Goal: Transaction & Acquisition: Purchase product/service

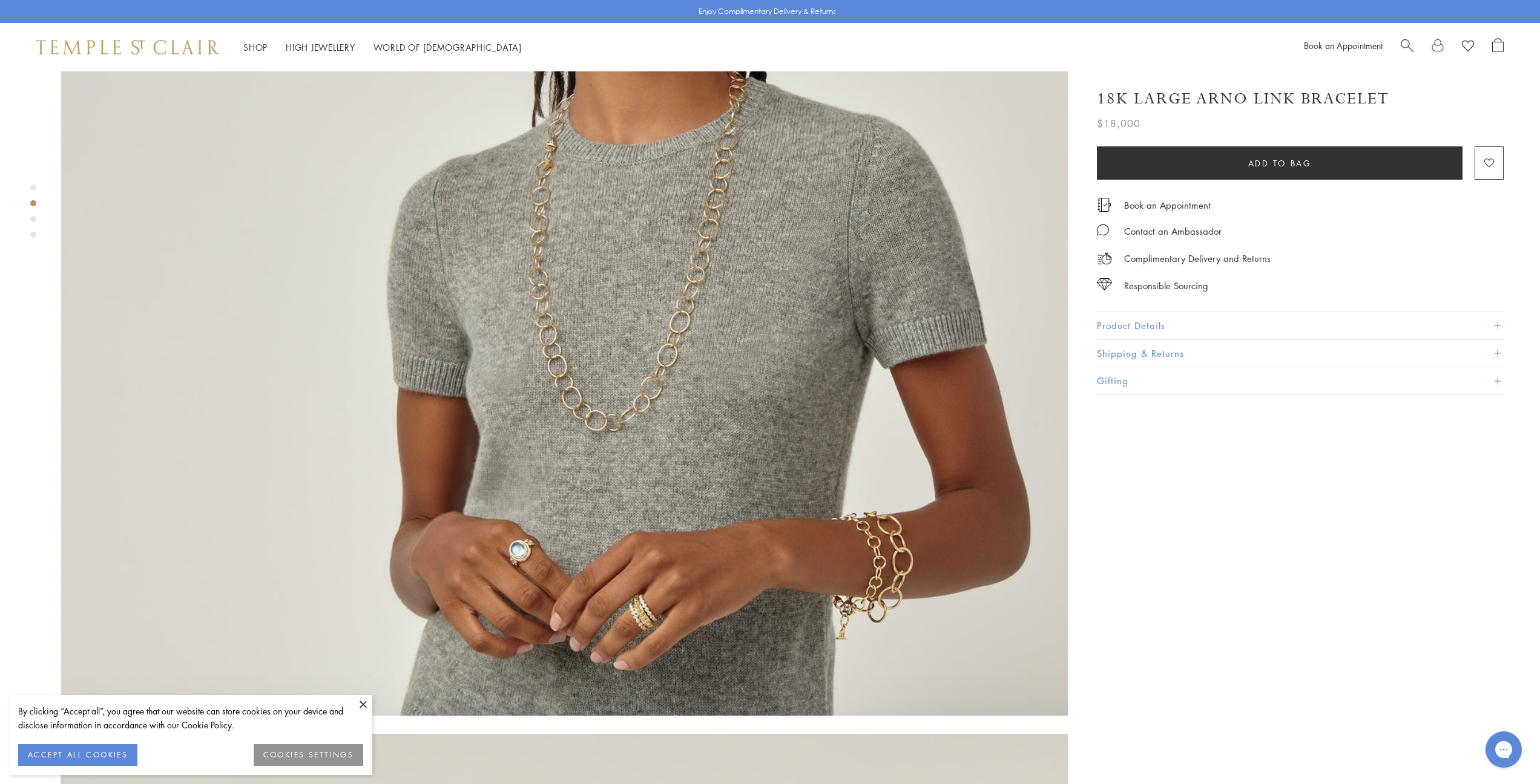
scroll to position [1391, 0]
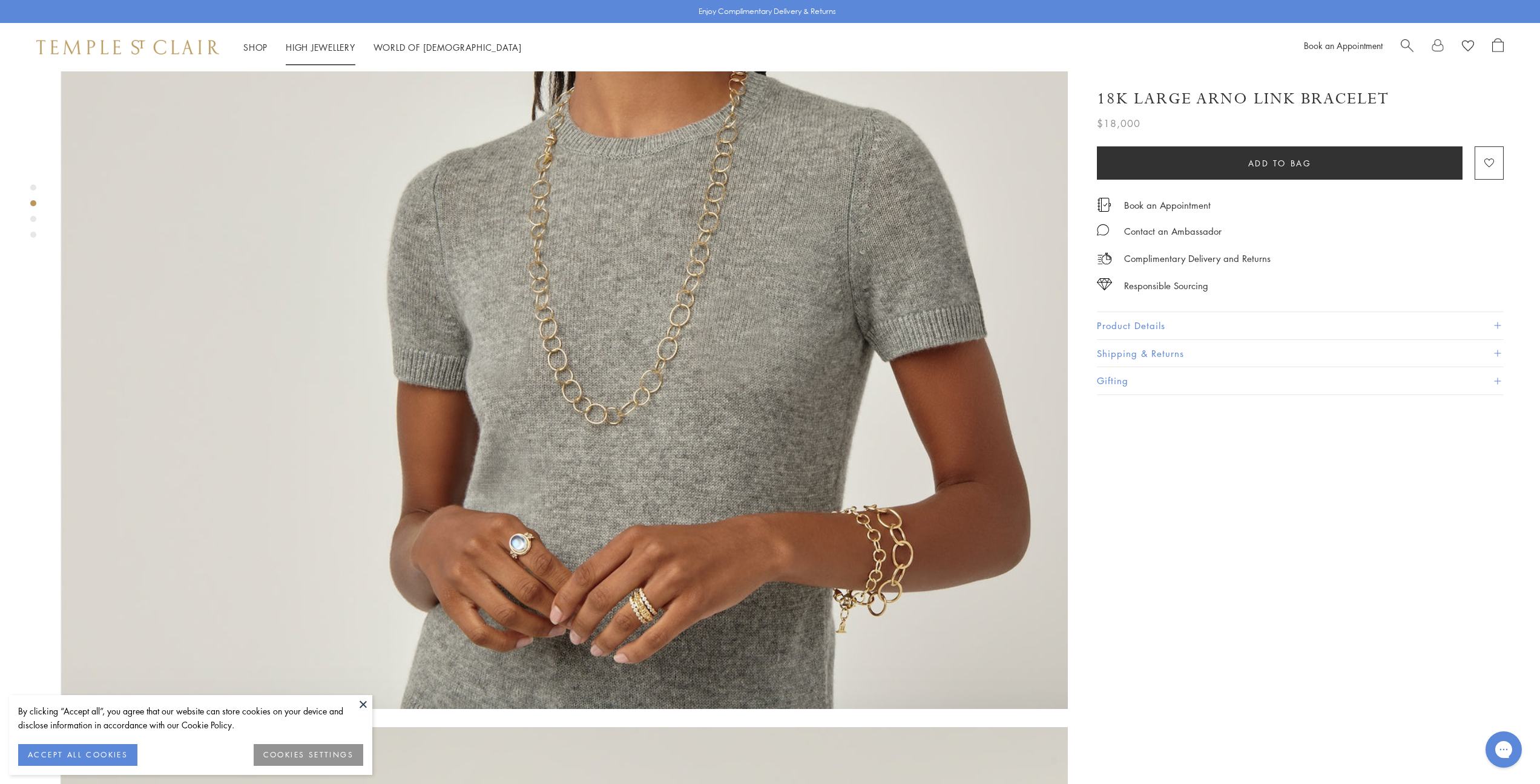
click at [313, 44] on link "High Jewellery High Jewellery" at bounding box center [320, 47] width 69 height 12
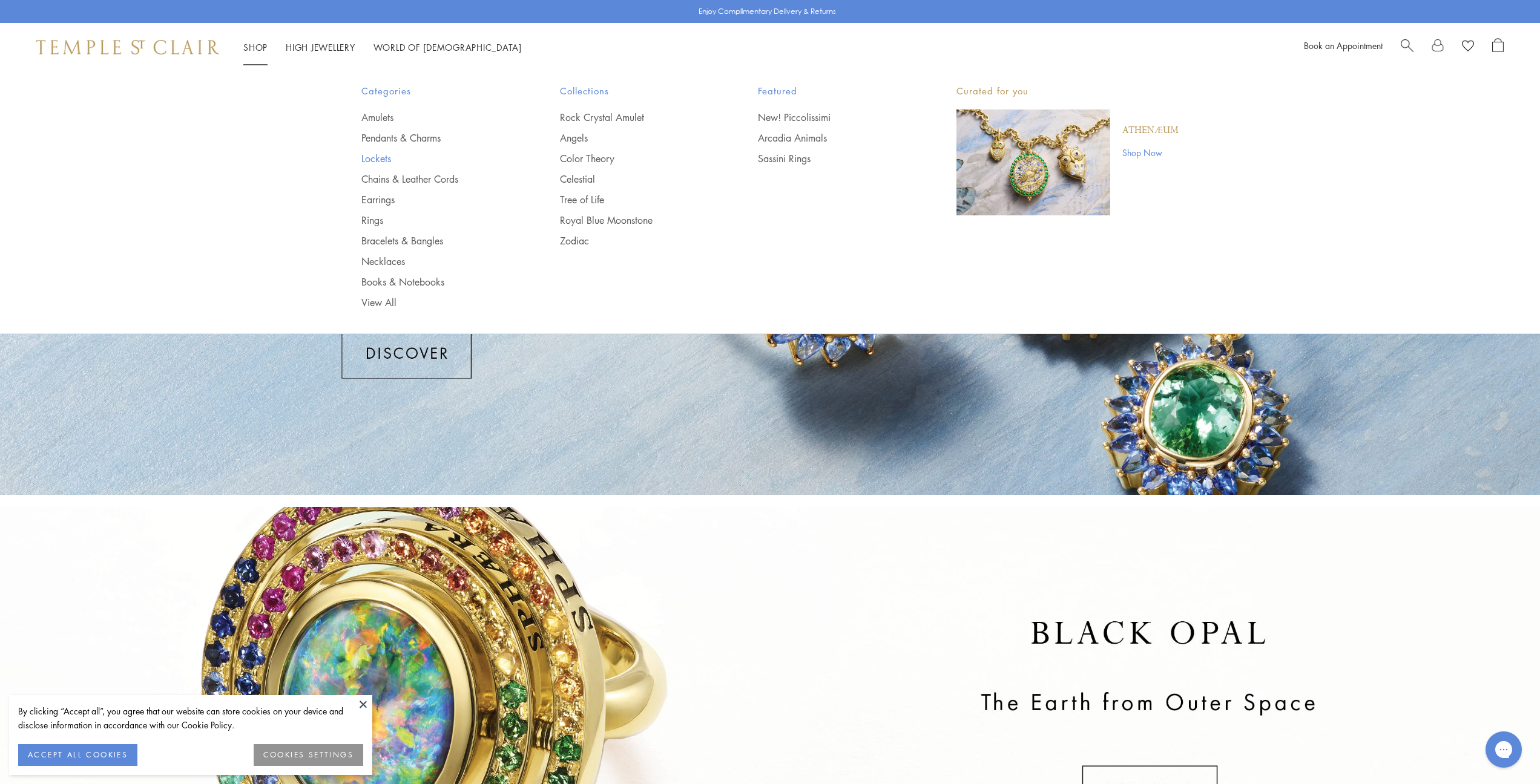
click at [373, 161] on link "Lockets" at bounding box center [436, 158] width 150 height 13
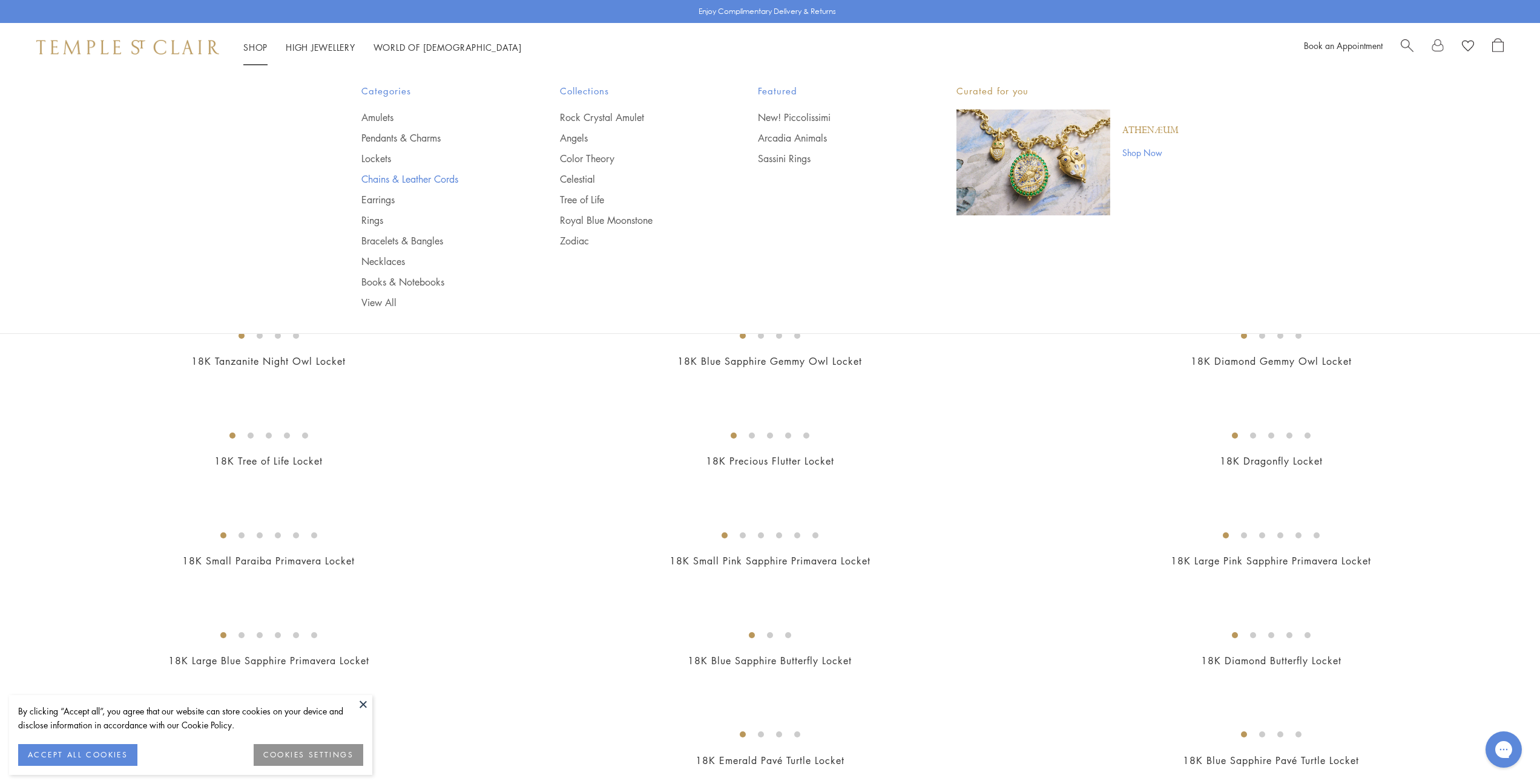
click at [382, 177] on link "Chains & Leather Cords" at bounding box center [436, 179] width 150 height 13
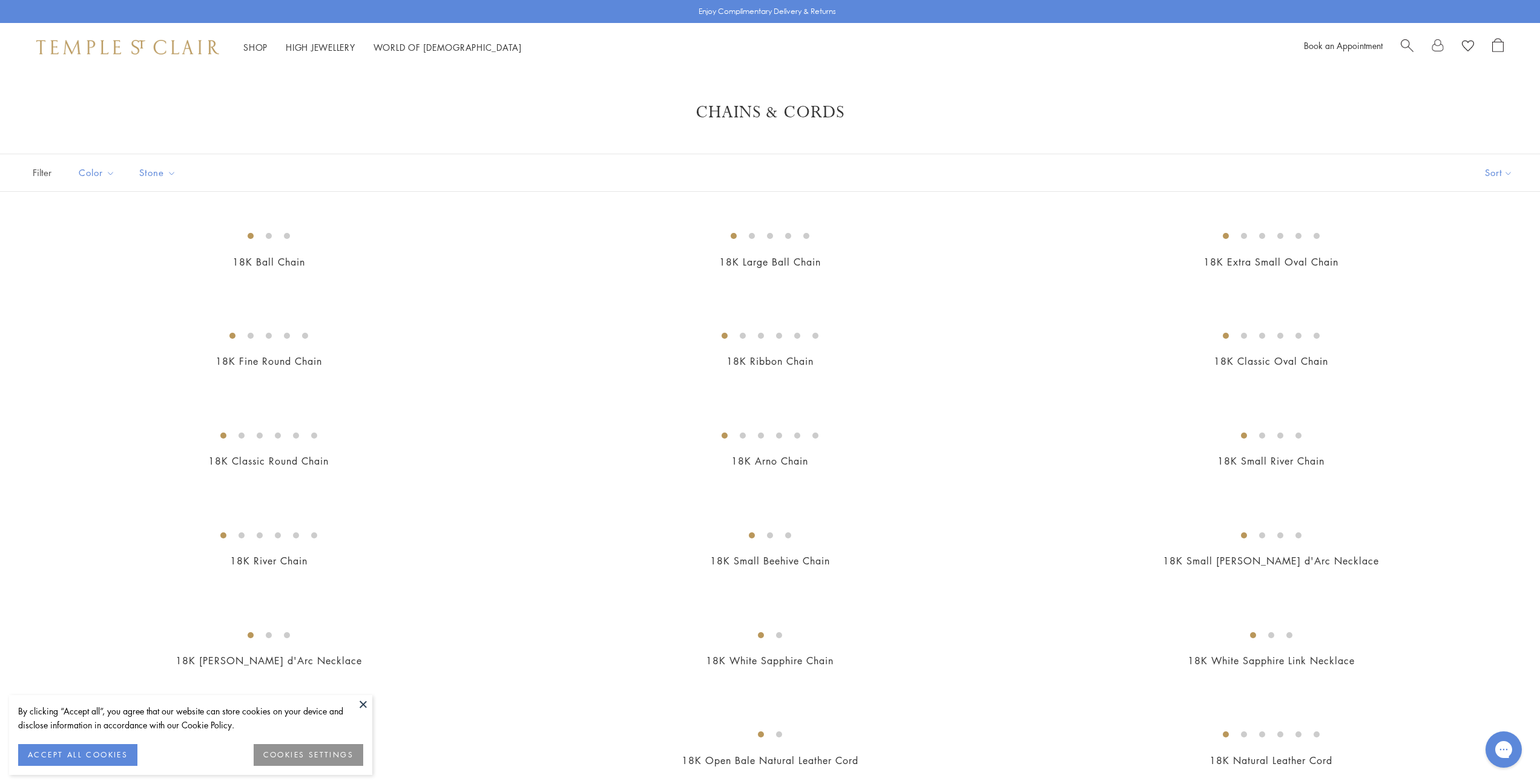
click at [359, 703] on button at bounding box center [363, 705] width 18 height 18
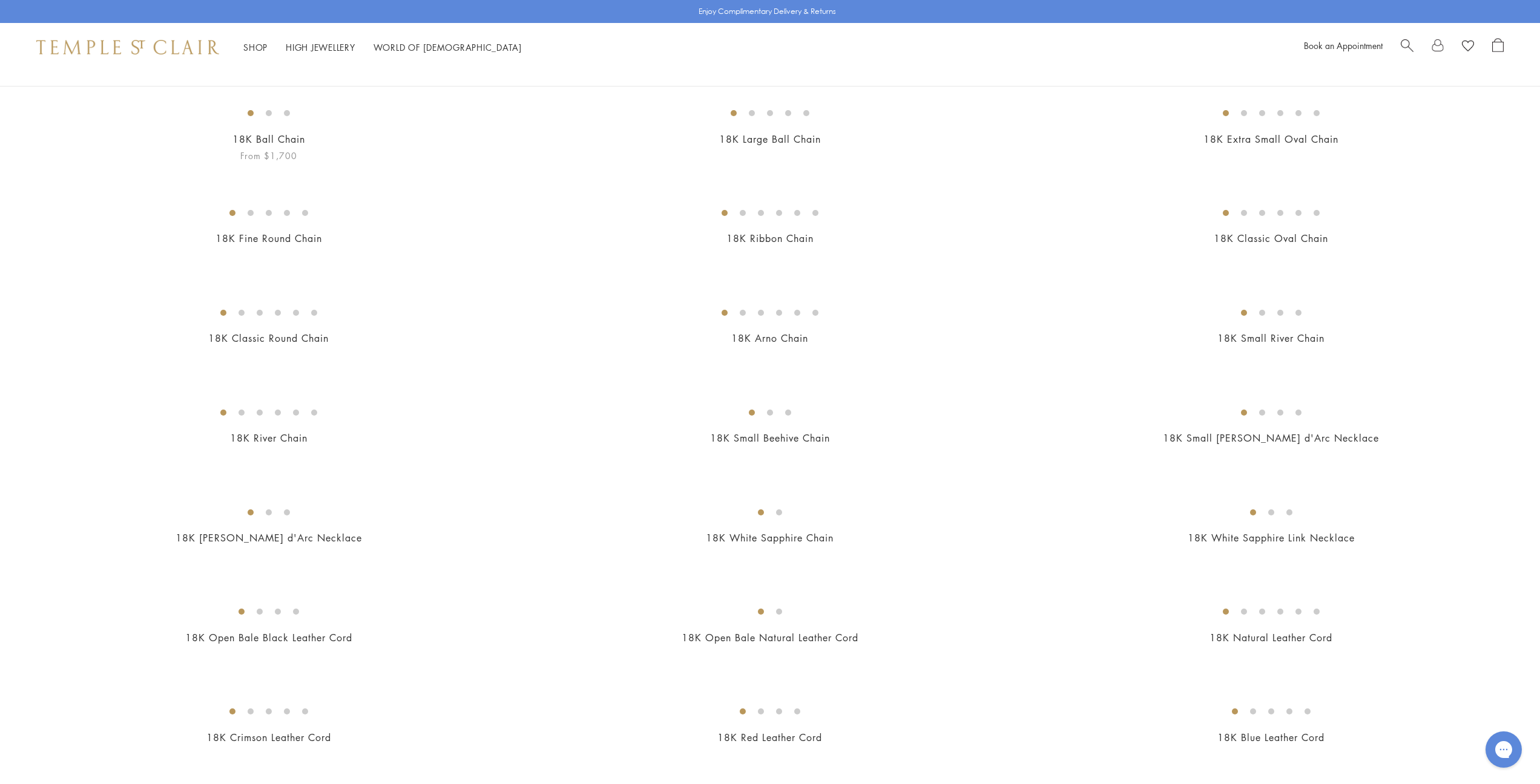
scroll to position [131, 0]
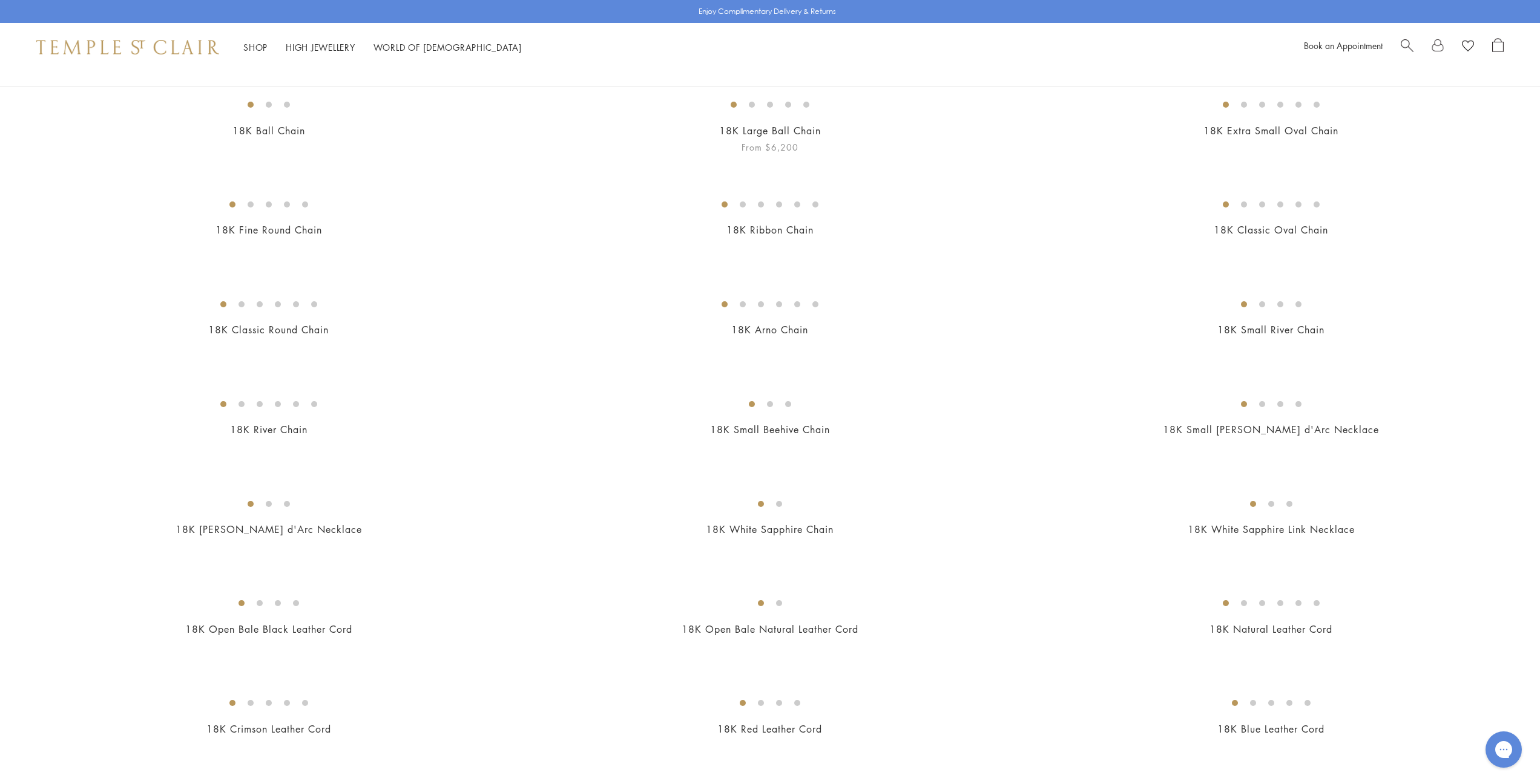
click at [0, 0] on img at bounding box center [0, 0] width 0 height 0
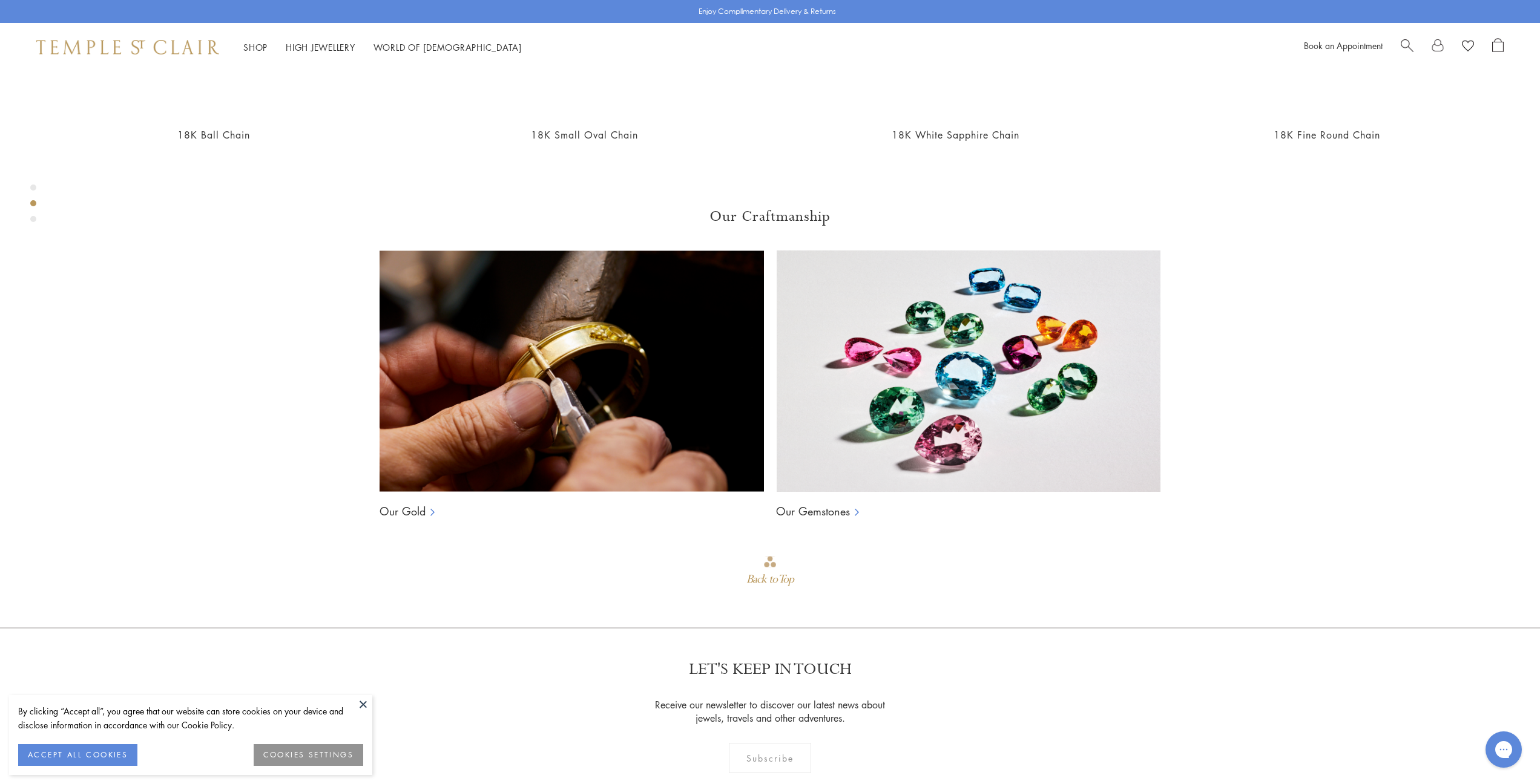
scroll to position [1421, 0]
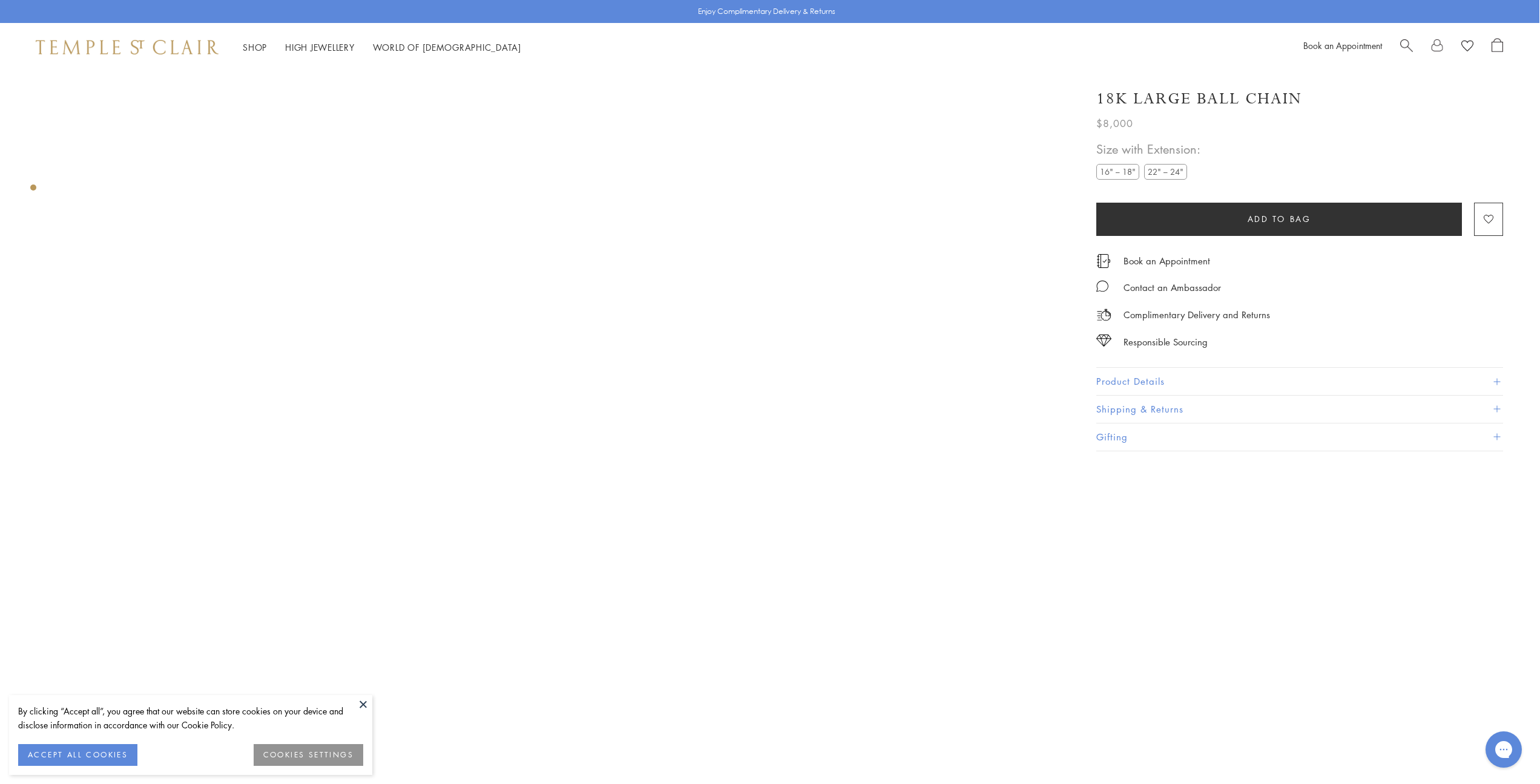
scroll to position [88, 1]
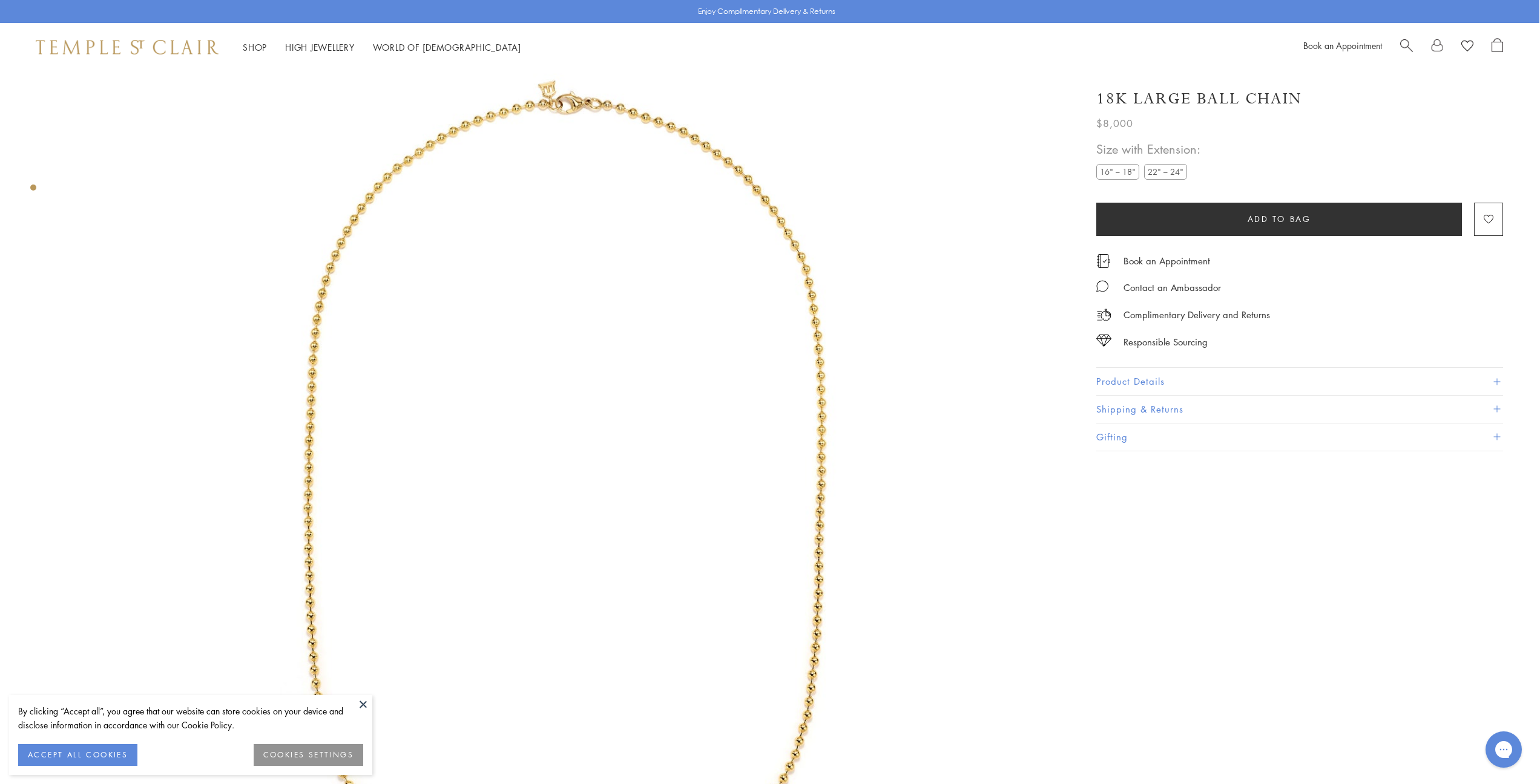
click at [1126, 170] on label "16" – 18"" at bounding box center [1117, 171] width 43 height 15
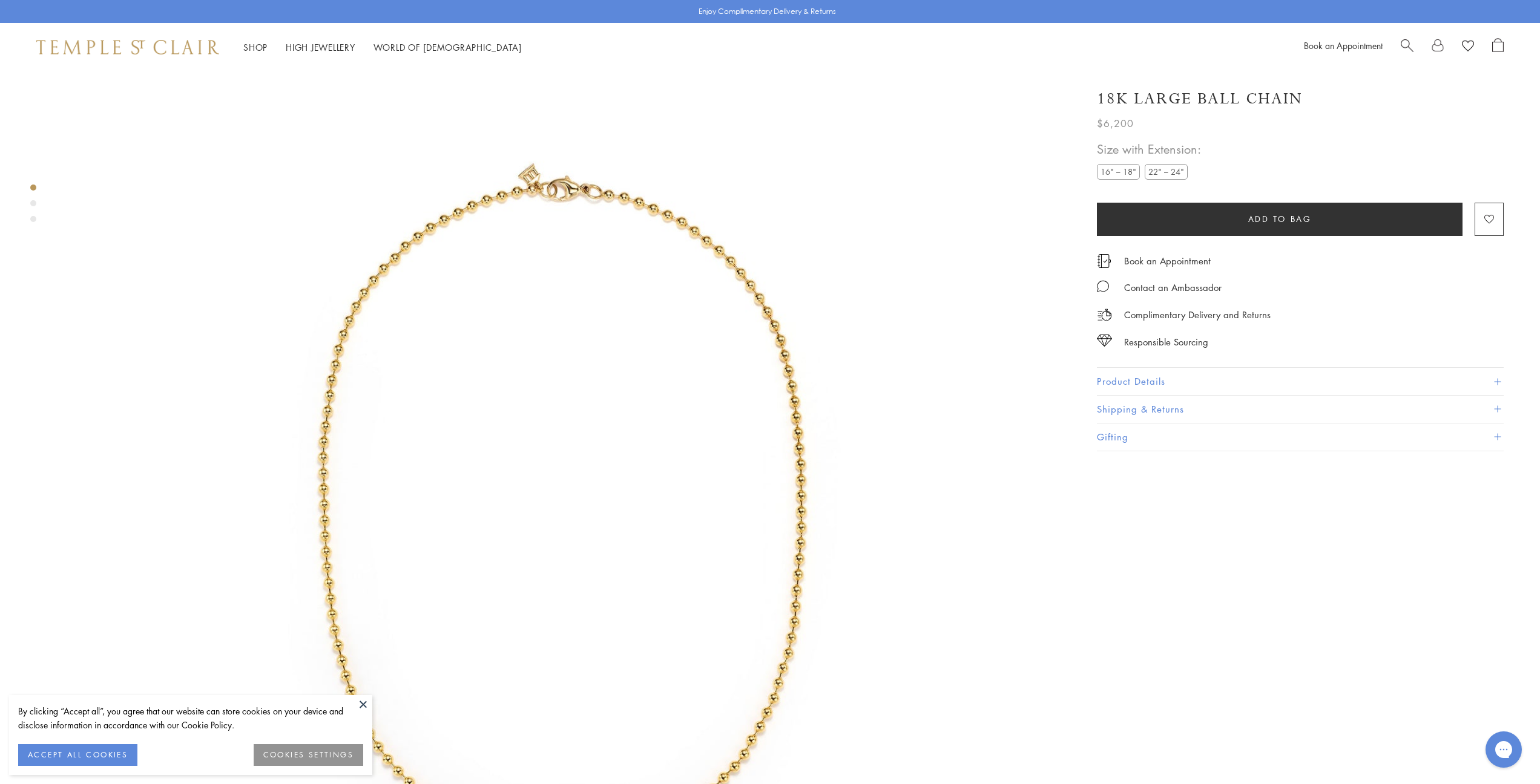
click at [1131, 382] on button "Product Details" at bounding box center [1300, 381] width 407 height 28
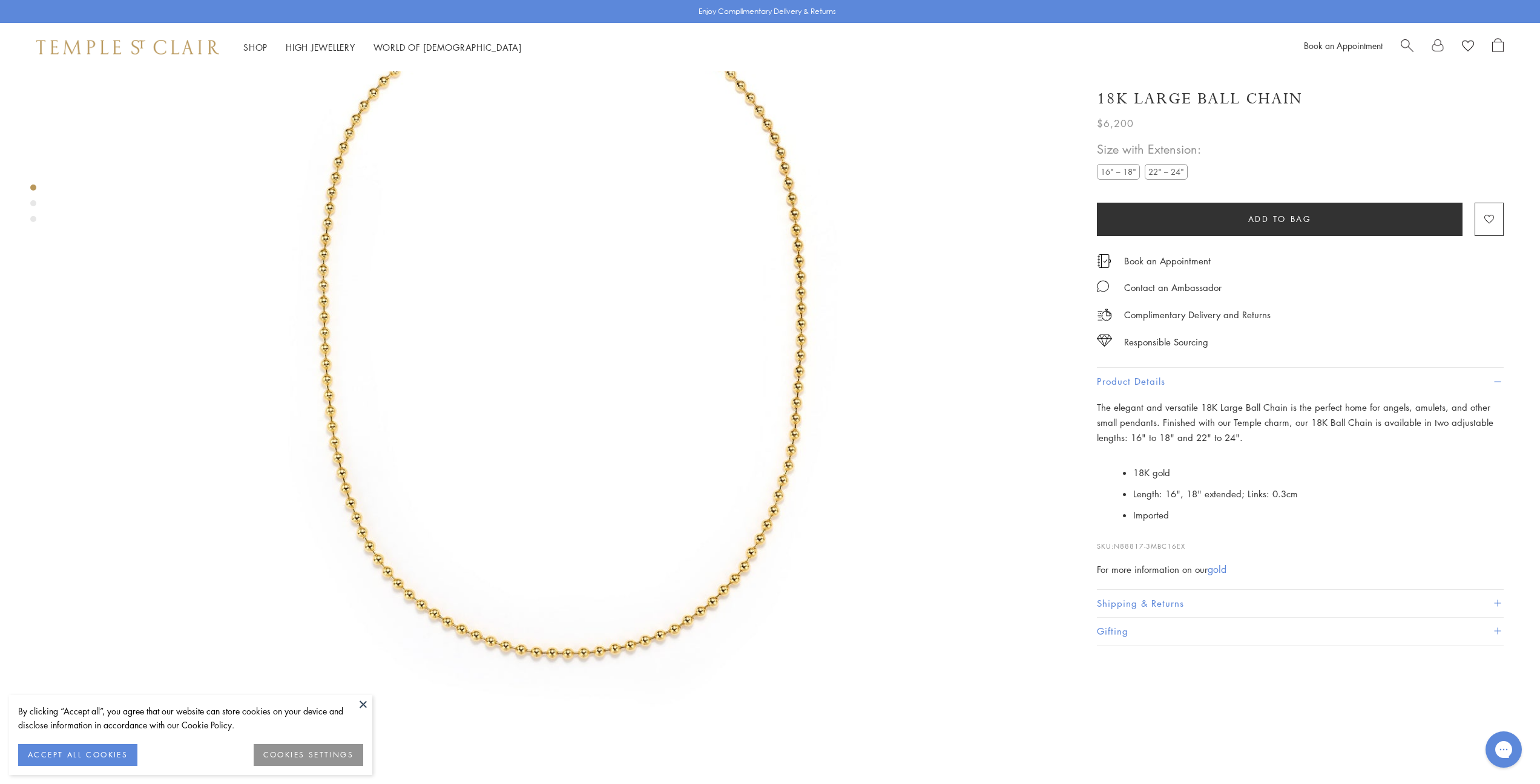
scroll to position [271, 0]
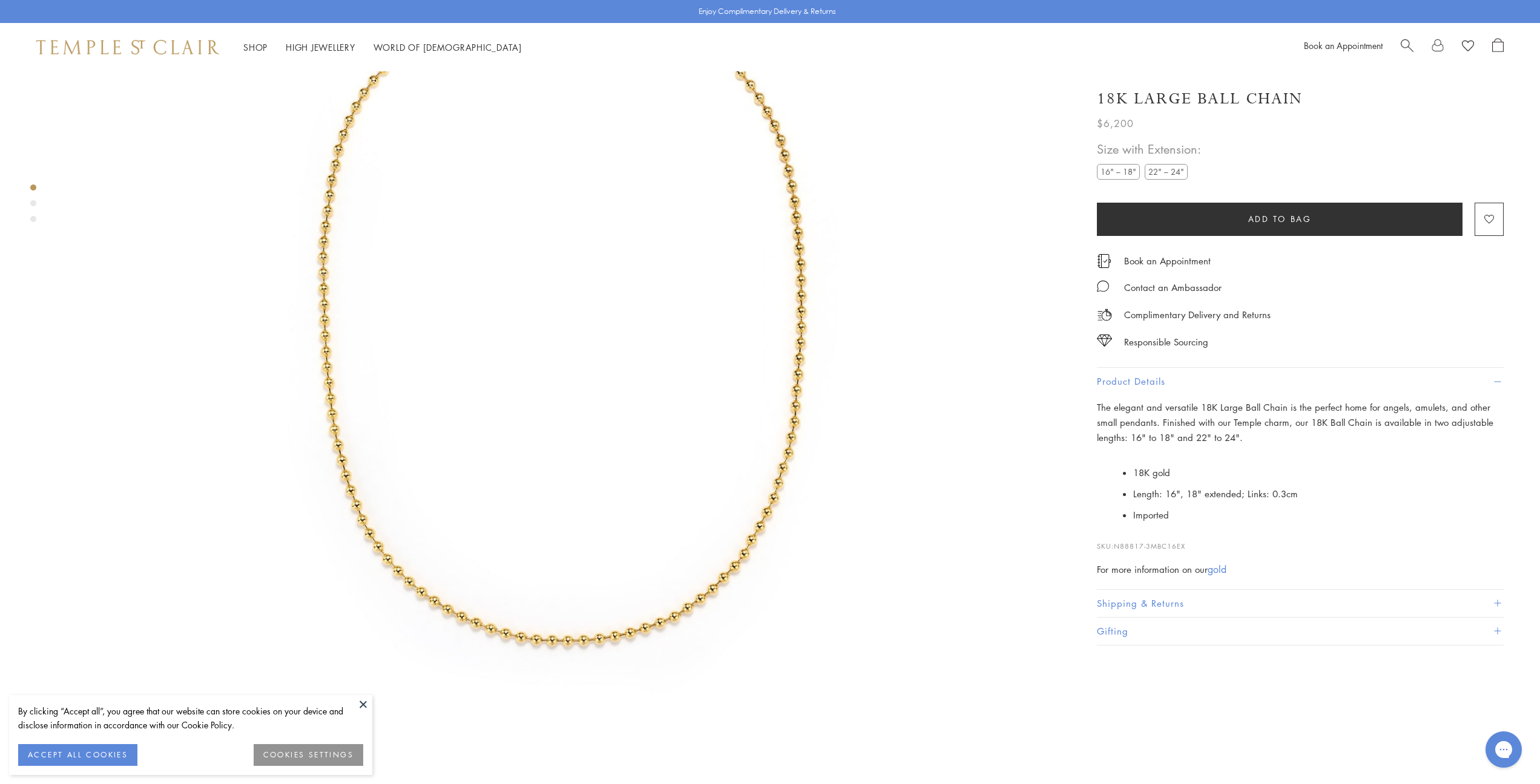
click at [1221, 564] on link "gold" at bounding box center [1217, 569] width 19 height 13
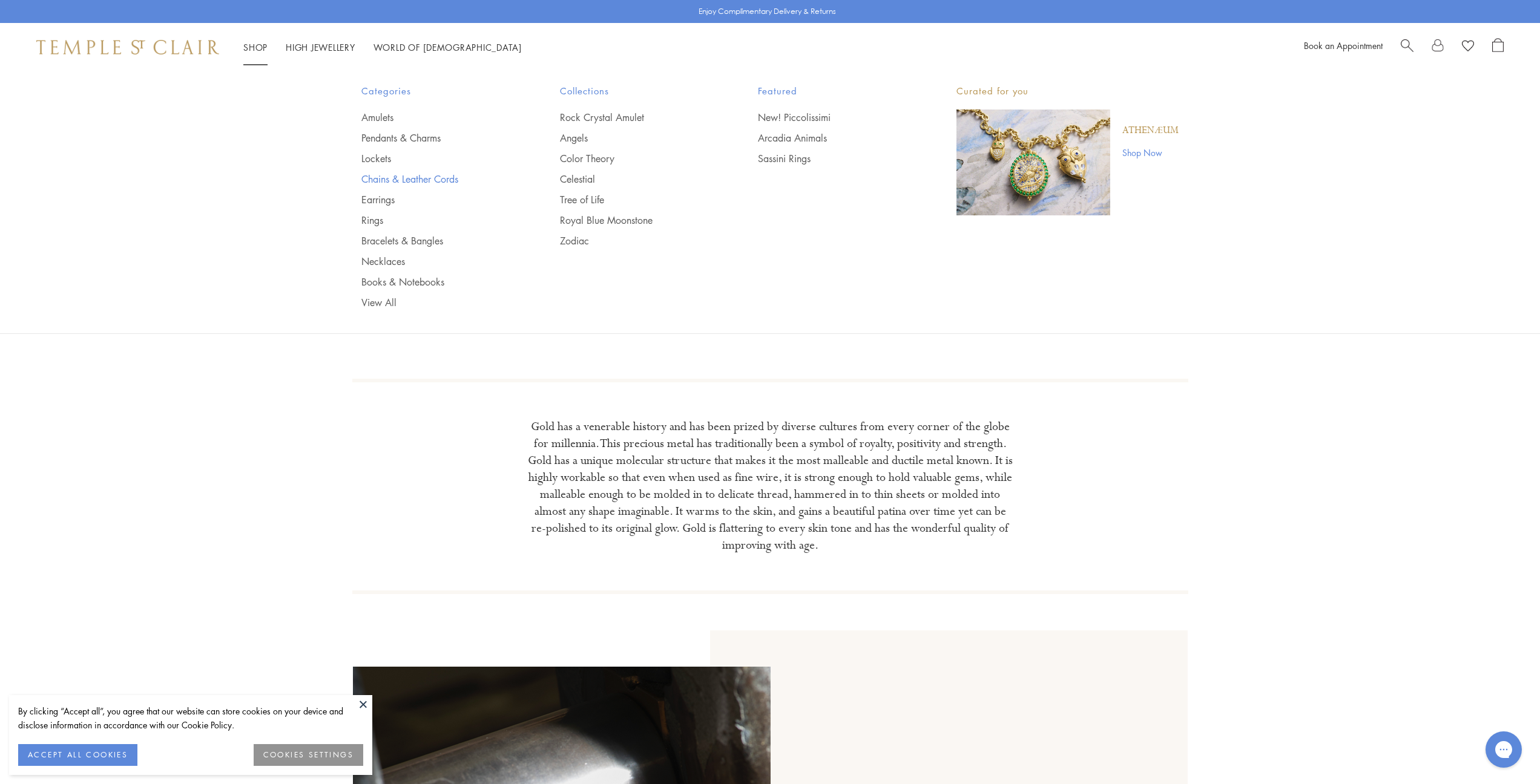
click at [395, 179] on link "Chains & Leather Cords" at bounding box center [436, 179] width 150 height 13
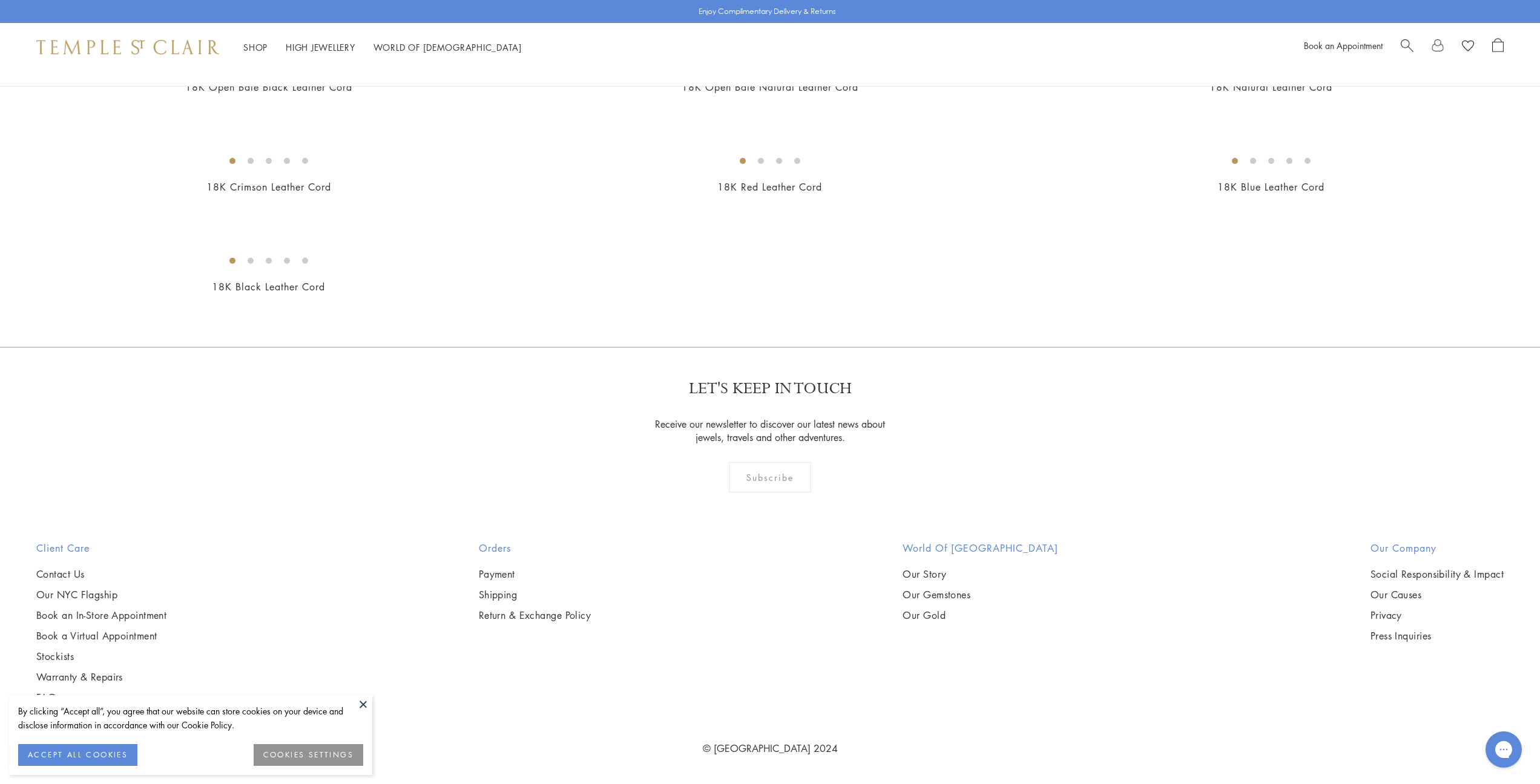
scroll to position [1075, 0]
click at [0, 0] on img at bounding box center [0, 0] width 0 height 0
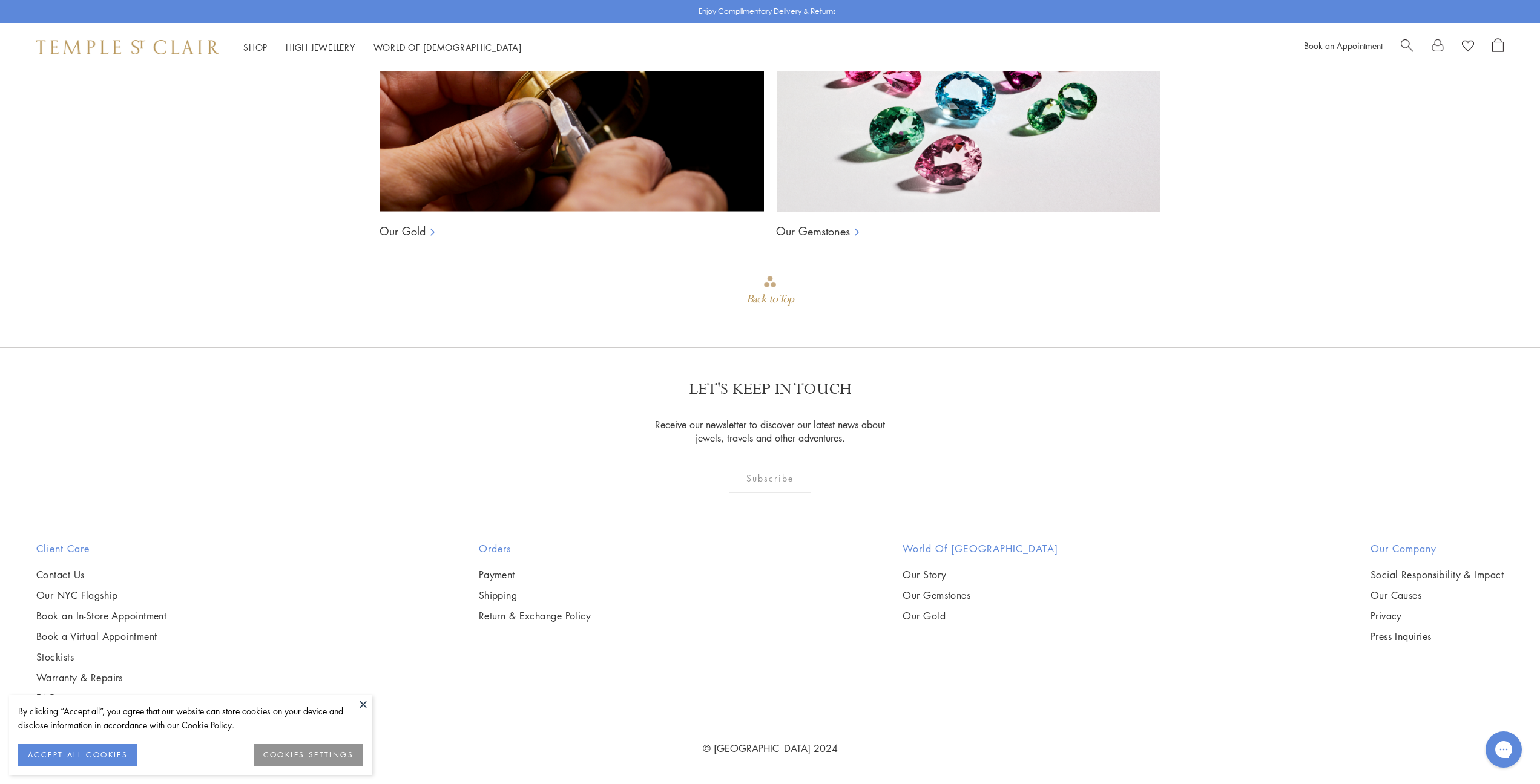
scroll to position [3229, 0]
